Goal: Task Accomplishment & Management: Use online tool/utility

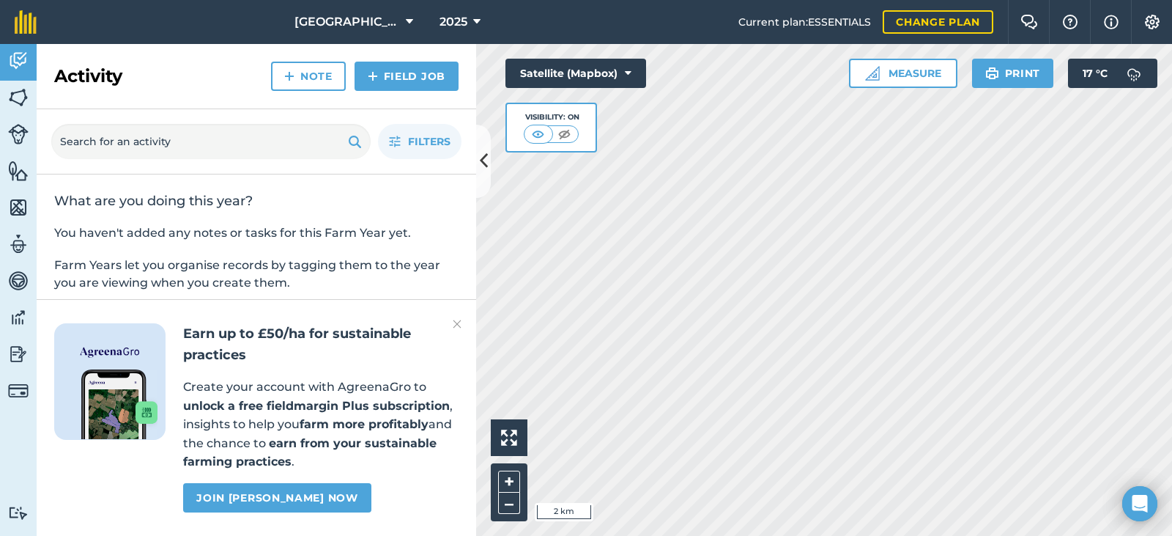
click at [196, 508] on div "Activity Fields Livestock Features Maps Team Vehicles Data Reporting Billing Tu…" at bounding box center [586, 290] width 1172 height 492
click at [619, 76] on button "Satellite (Mapbox)" at bounding box center [576, 73] width 141 height 29
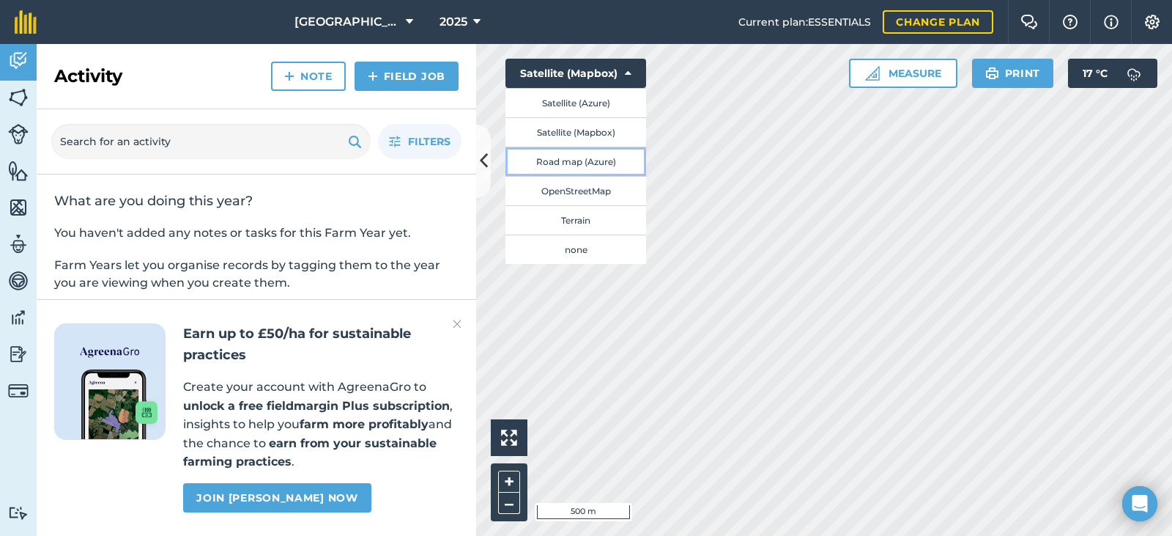
click at [590, 155] on button "Road map (Azure)" at bounding box center [576, 161] width 141 height 29
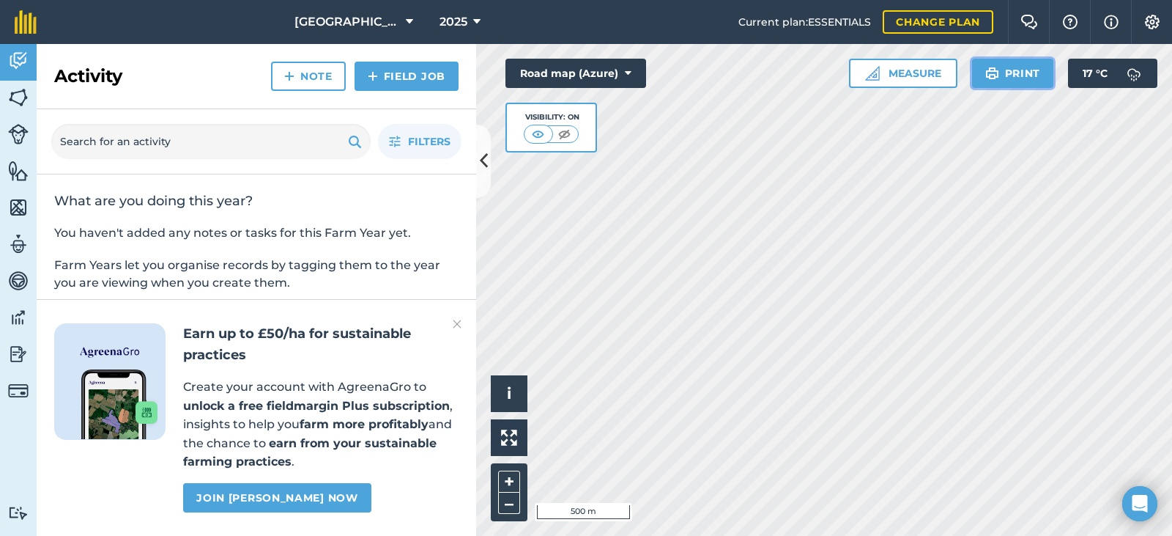
click at [1003, 78] on button "Print" at bounding box center [1013, 73] width 82 height 29
click at [623, 67] on button "Road map (Azure)" at bounding box center [576, 73] width 141 height 29
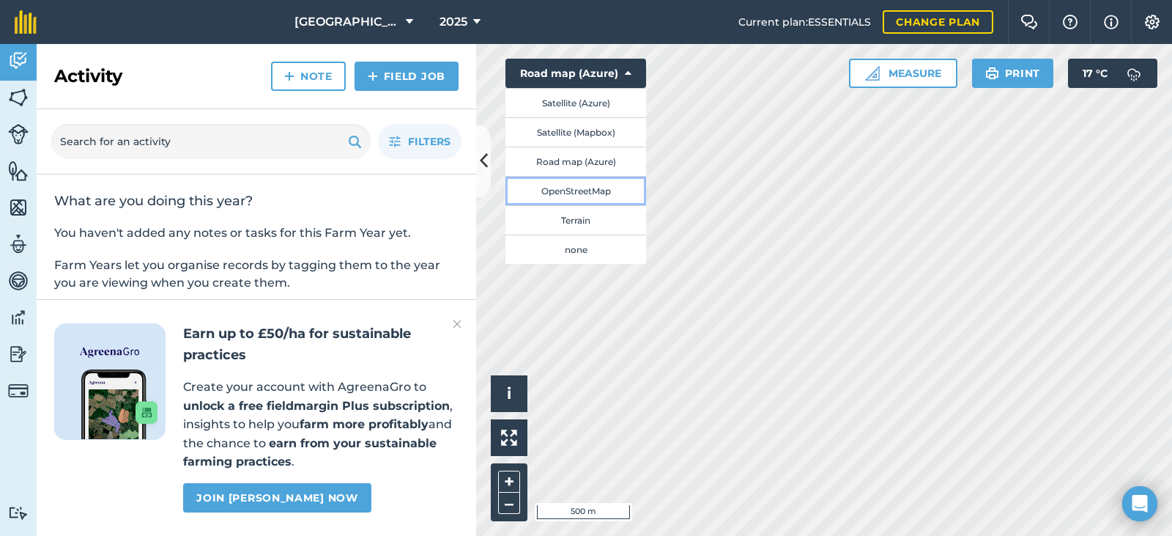
click at [593, 195] on button "OpenStreetMap" at bounding box center [576, 190] width 141 height 29
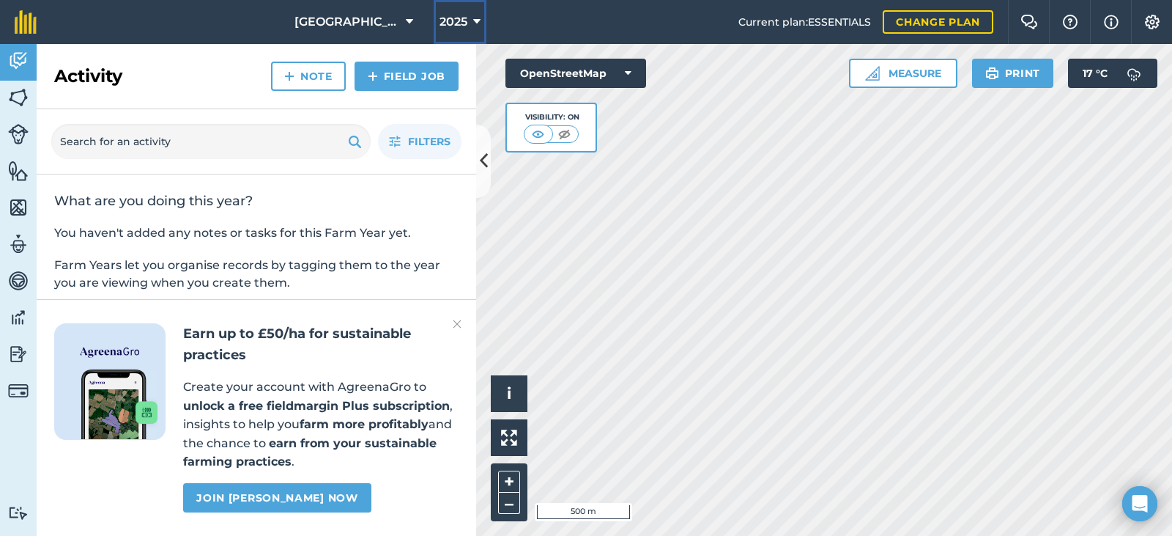
click at [445, 27] on button "2025" at bounding box center [460, 22] width 53 height 44
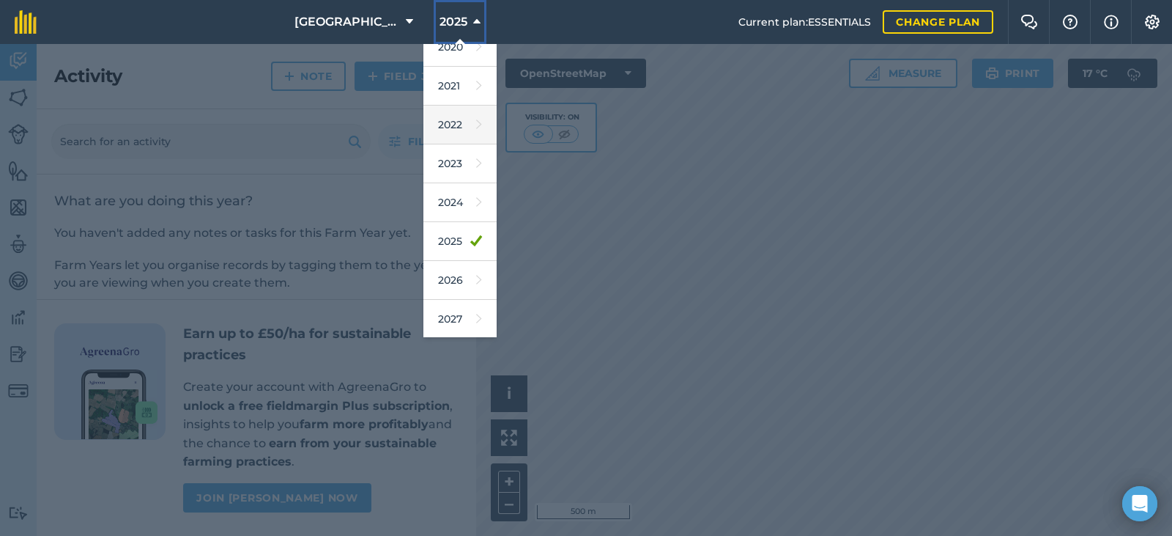
scroll to position [134, 0]
click at [432, 282] on link "2026" at bounding box center [459, 278] width 73 height 39
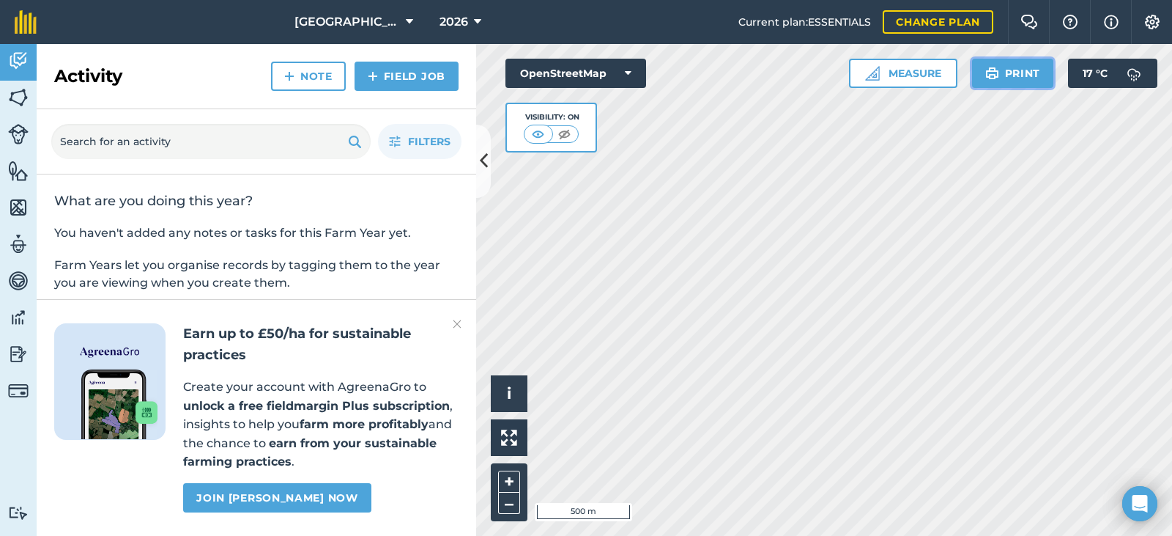
click at [1015, 85] on button "Print" at bounding box center [1013, 73] width 82 height 29
